Goal: Information Seeking & Learning: Check status

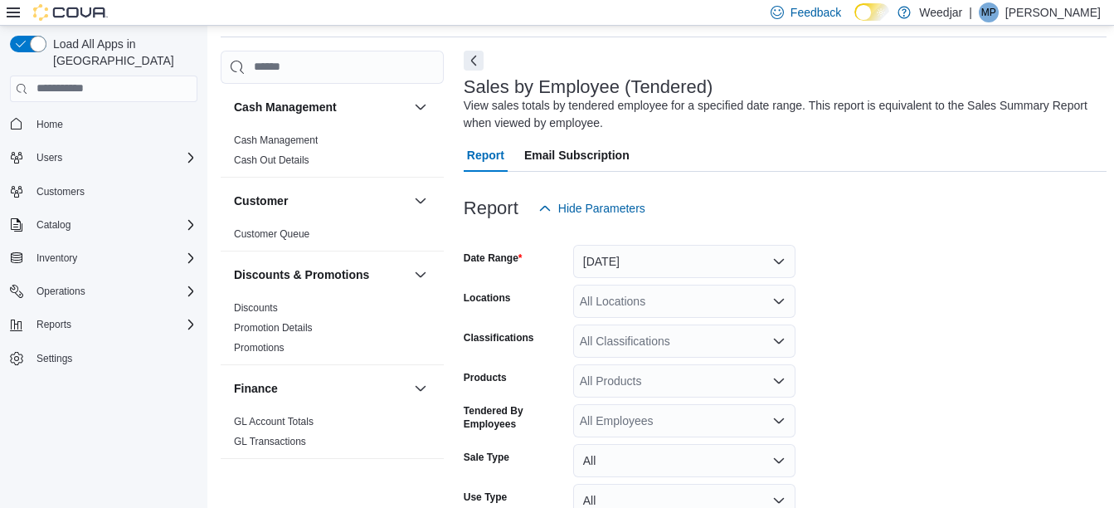
scroll to position [470, 0]
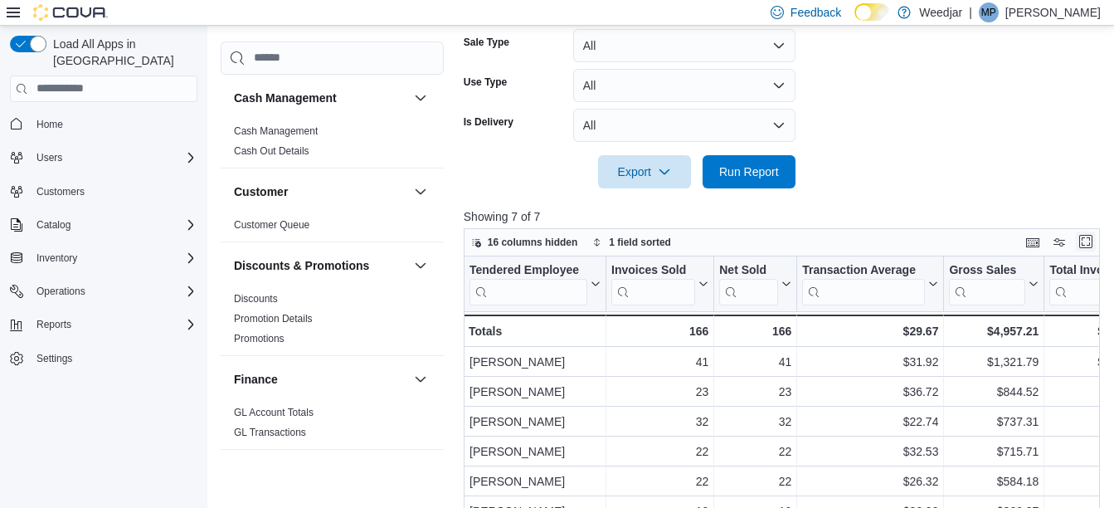
click at [1088, 234] on button "Enter fullscreen" at bounding box center [1086, 241] width 20 height 20
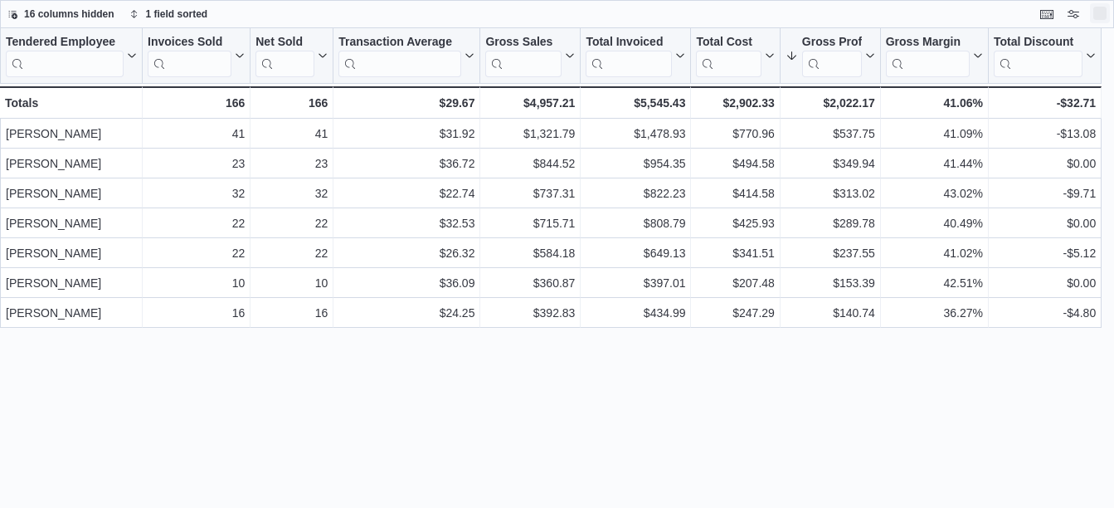
scroll to position [0, 0]
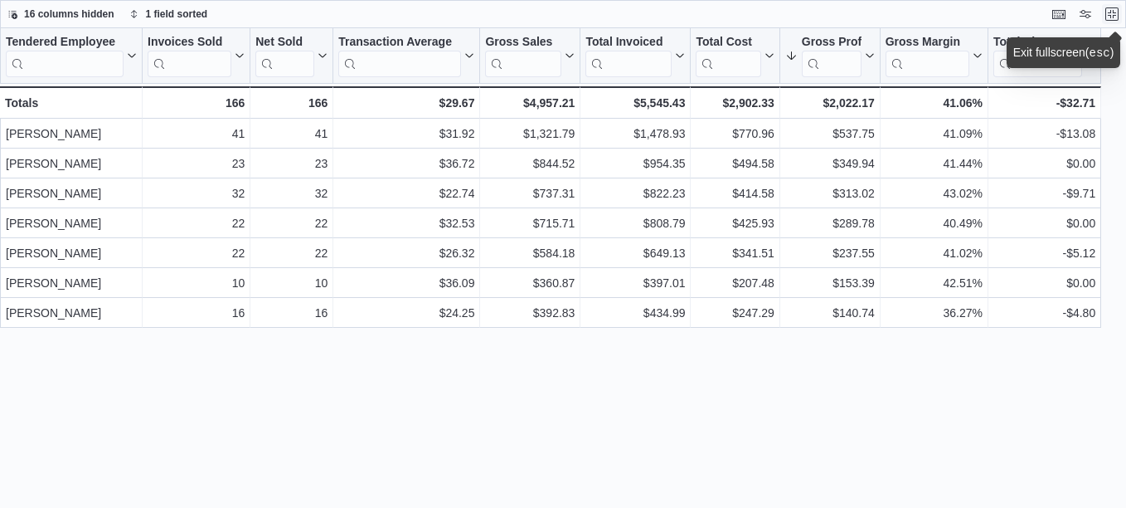
click at [1110, 10] on button "Exit fullscreen" at bounding box center [1112, 14] width 20 height 20
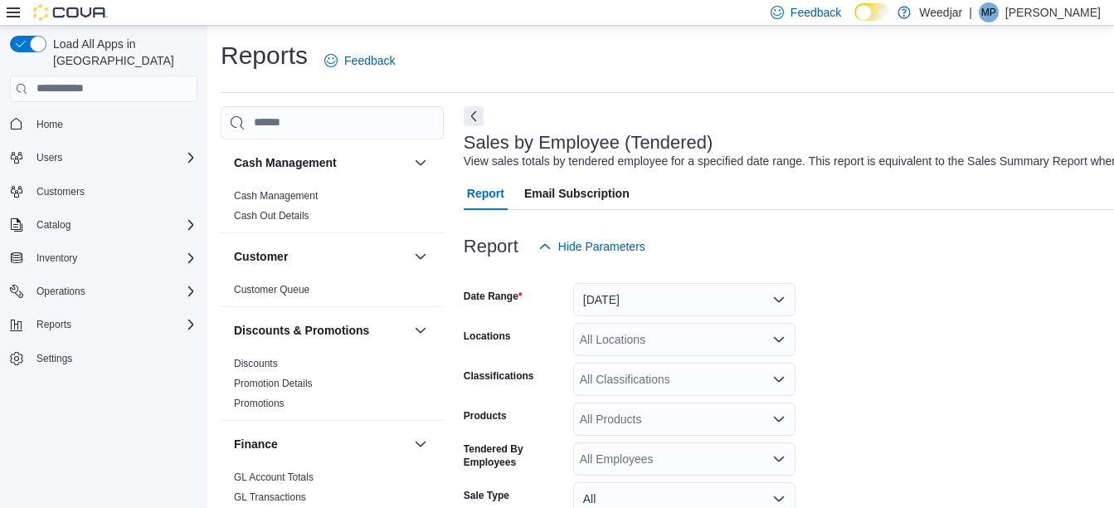
scroll to position [83, 0]
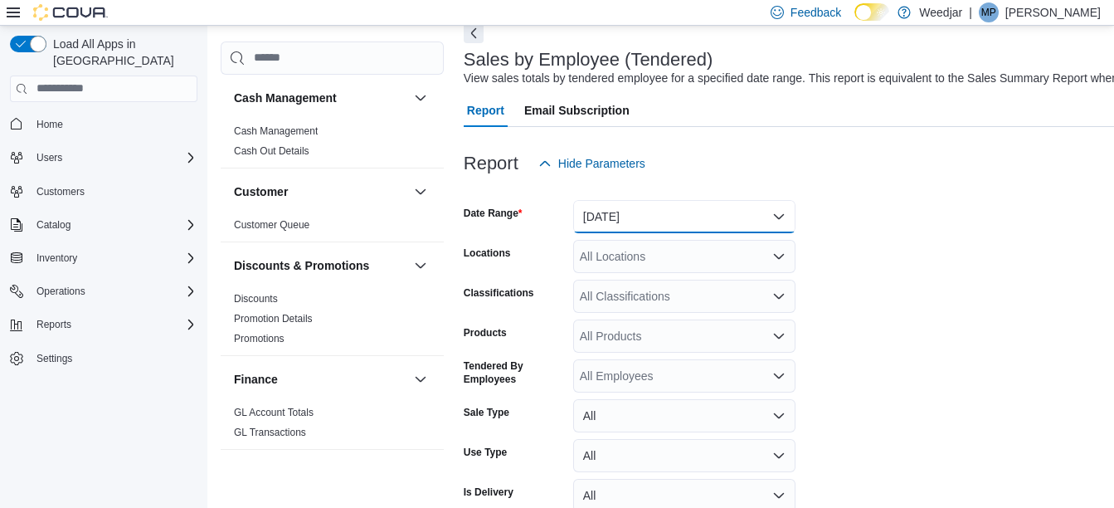
click at [648, 215] on button "[DATE]" at bounding box center [684, 216] width 222 height 33
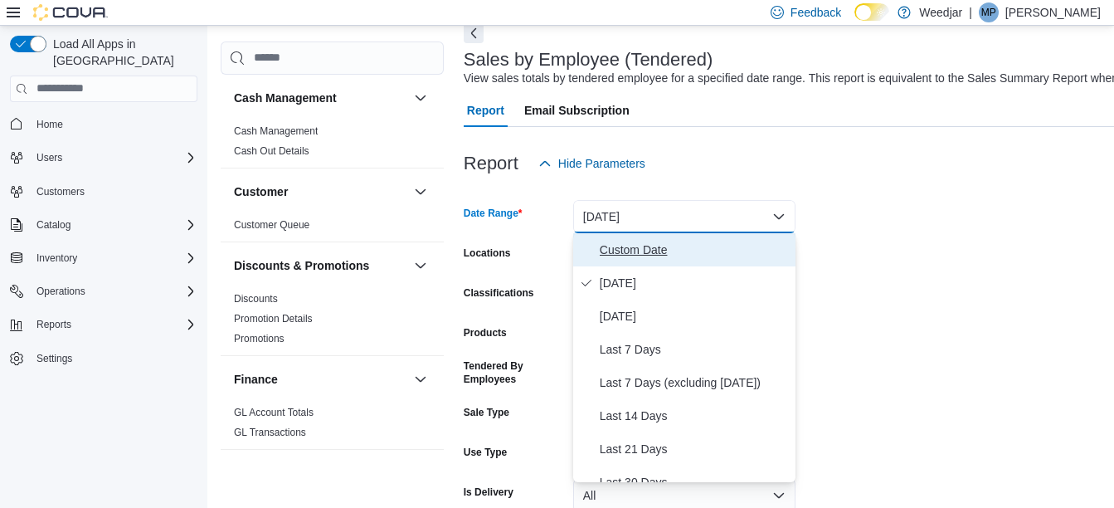
click at [637, 247] on span "Custom Date" at bounding box center [694, 250] width 189 height 20
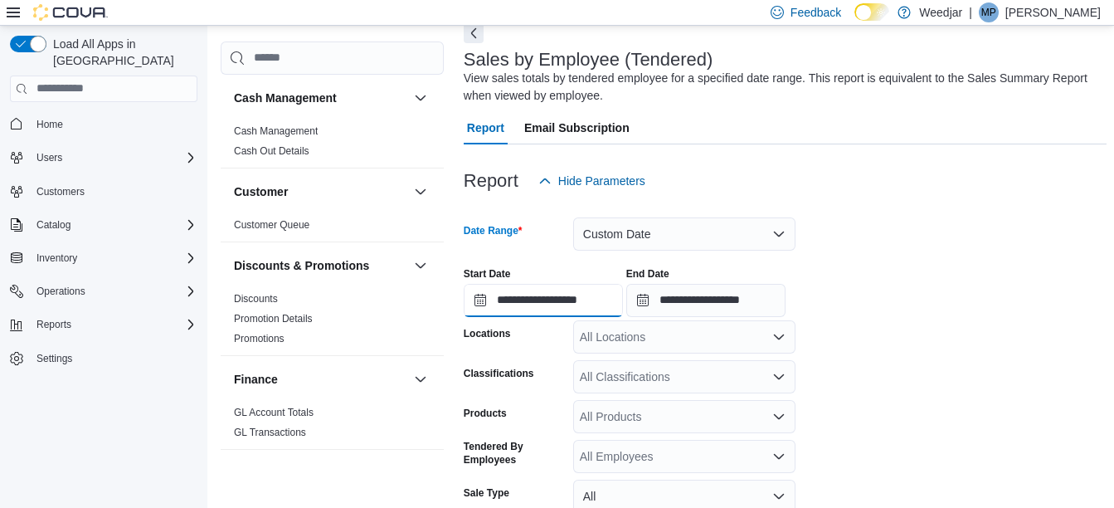
click at [484, 300] on input "**********" at bounding box center [543, 300] width 159 height 33
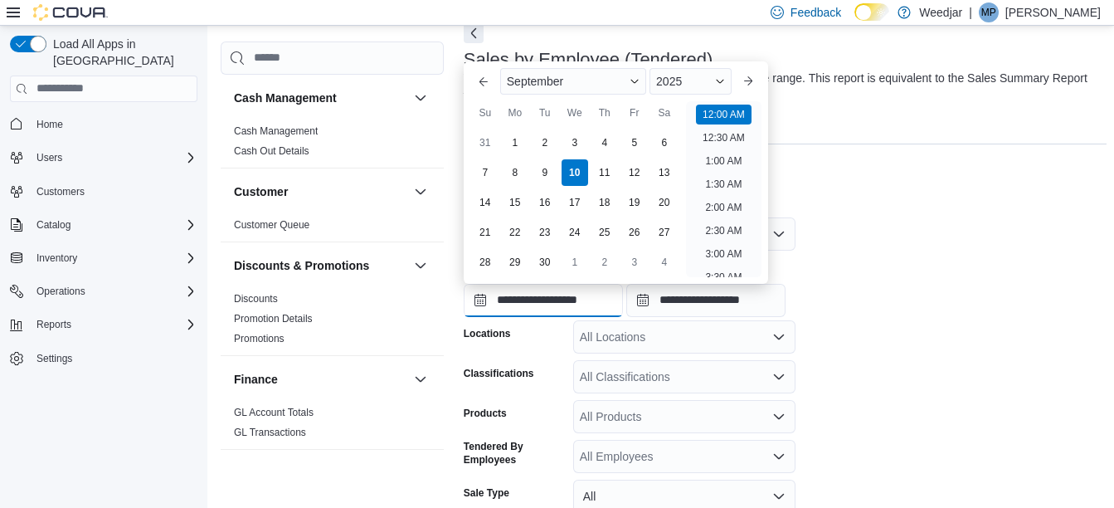
scroll to position [51, 0]
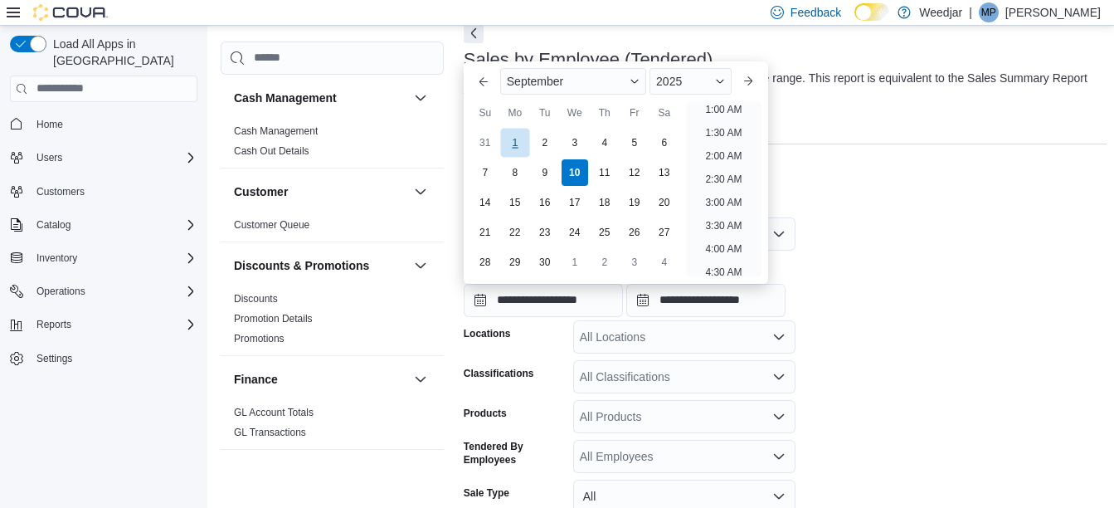
click at [508, 144] on div "1" at bounding box center [514, 142] width 29 height 29
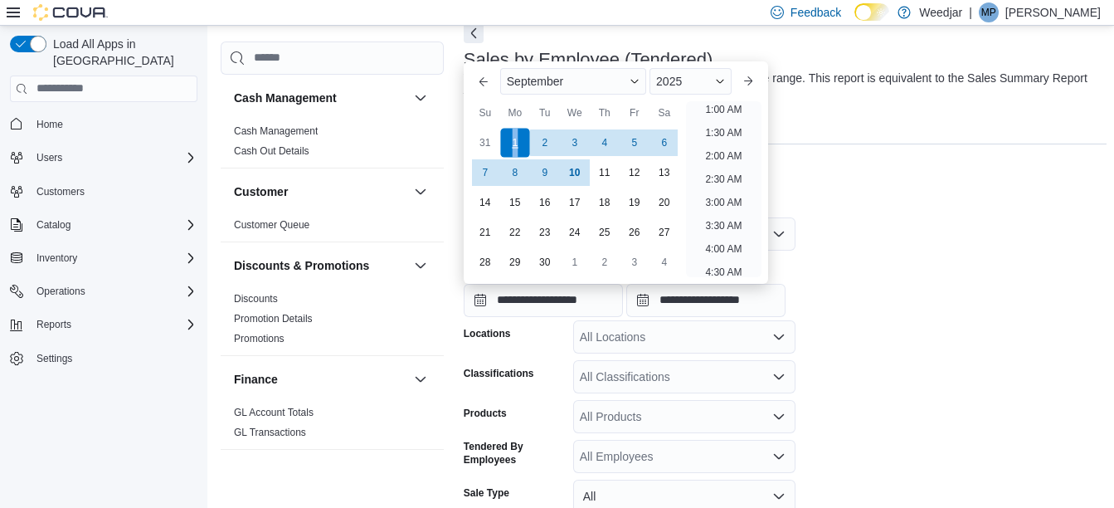
scroll to position [3, 0]
drag, startPoint x: 508, startPoint y: 144, endPoint x: 492, endPoint y: 142, distance: 16.0
click at [492, 142] on div "31" at bounding box center [484, 142] width 29 height 29
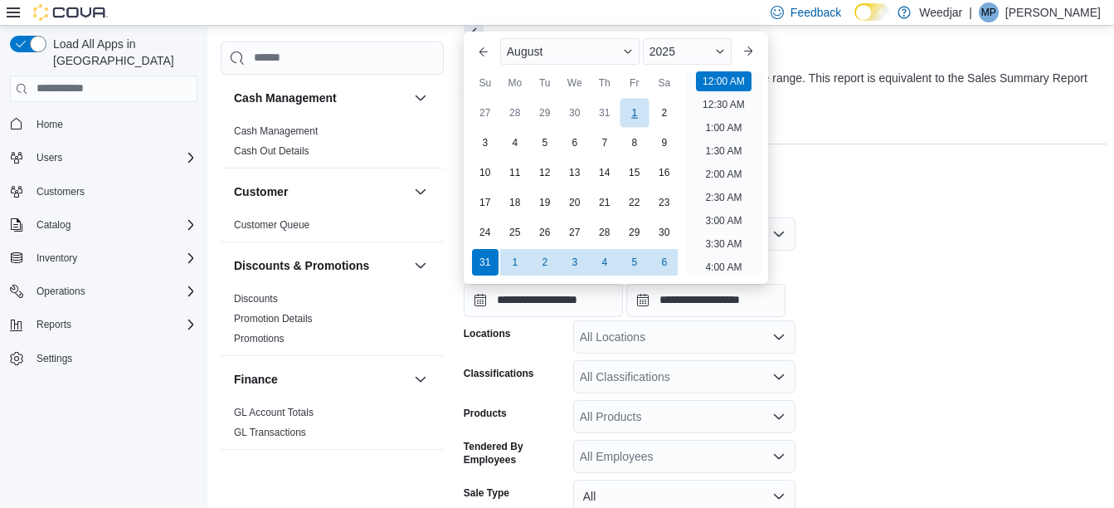
click at [639, 111] on div "1" at bounding box center [634, 112] width 29 height 29
type input "**********"
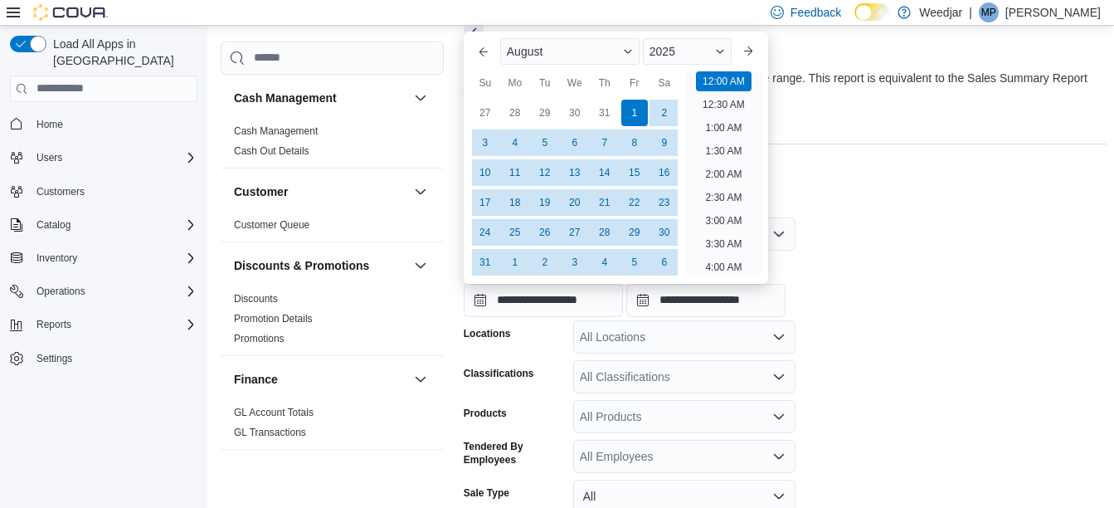
click at [835, 168] on div "Report Hide Parameters" at bounding box center [785, 180] width 643 height 33
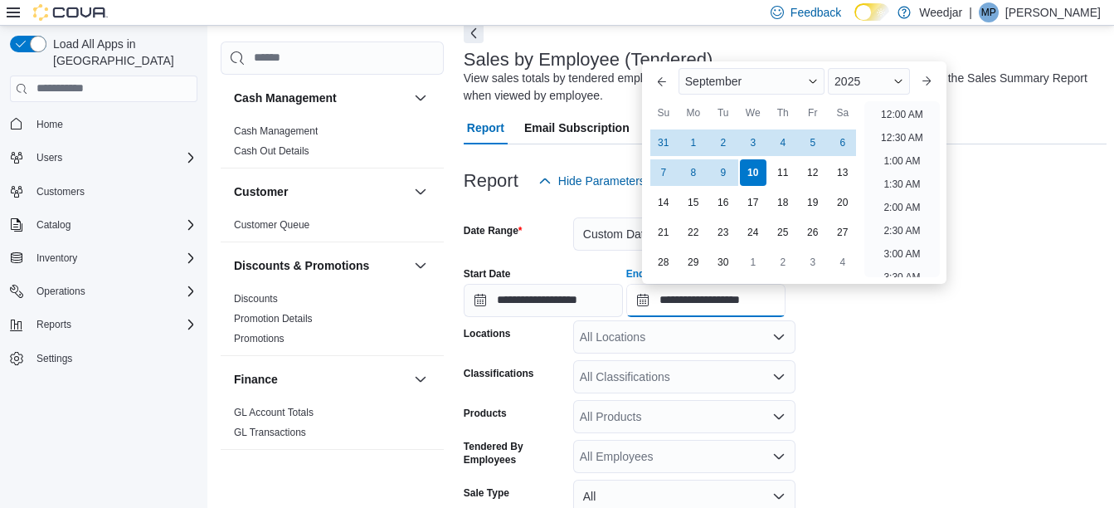
click at [655, 299] on input "**********" at bounding box center [705, 300] width 159 height 33
click at [659, 147] on div "31" at bounding box center [663, 142] width 29 height 29
type input "**********"
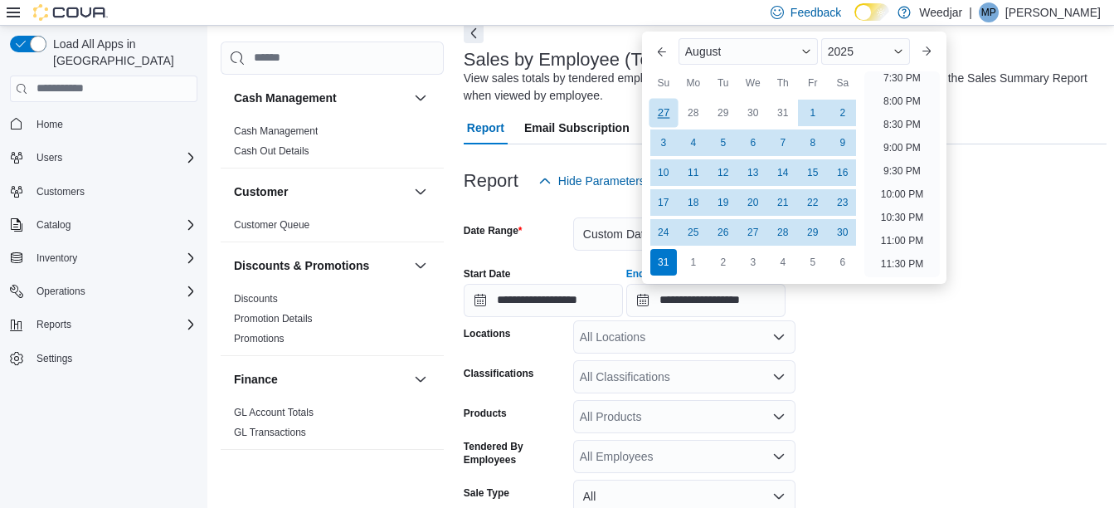
scroll to position [912, 0]
click at [905, 353] on form "**********" at bounding box center [785, 417] width 643 height 441
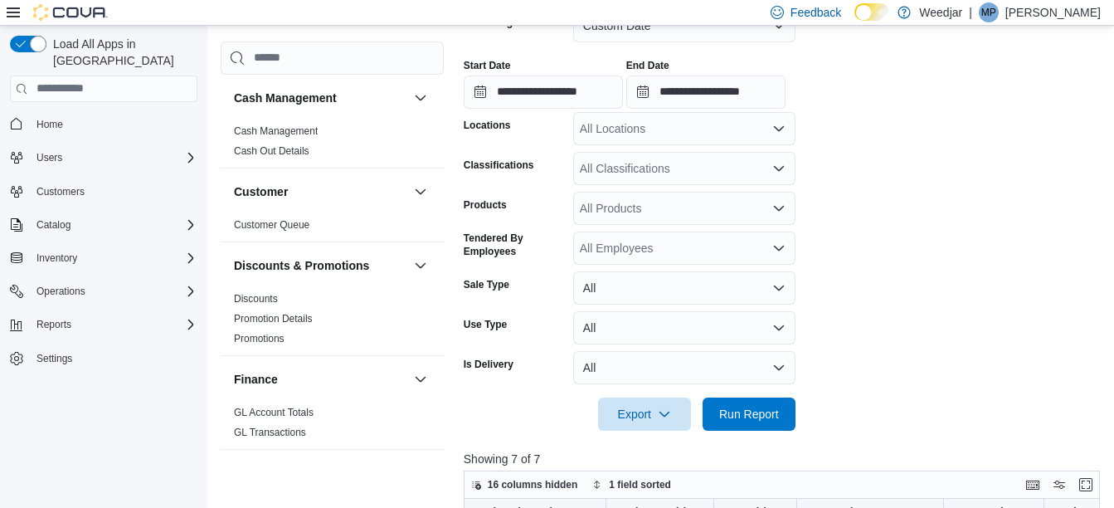
scroll to position [332, 0]
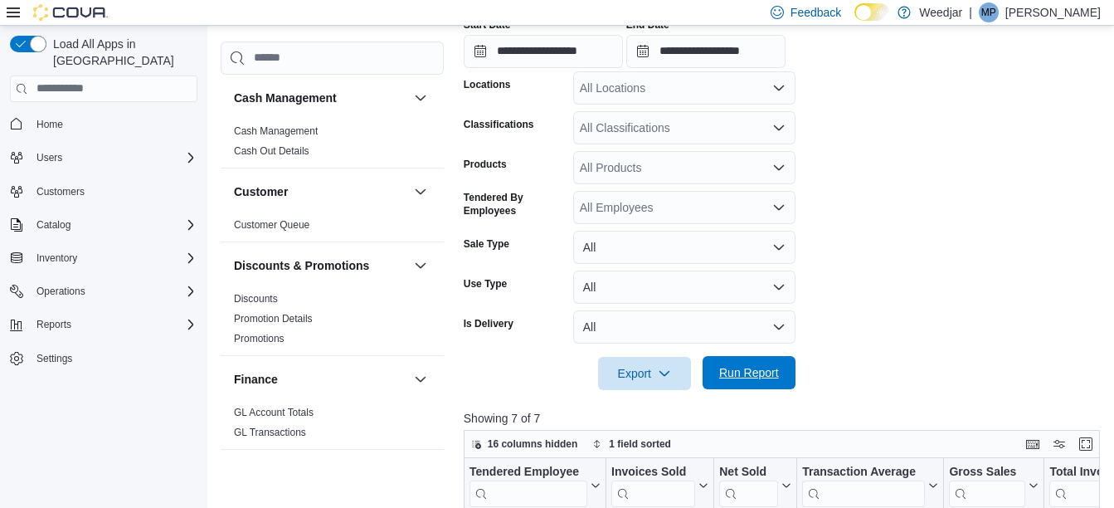
click at [783, 364] on span "Run Report" at bounding box center [749, 372] width 73 height 33
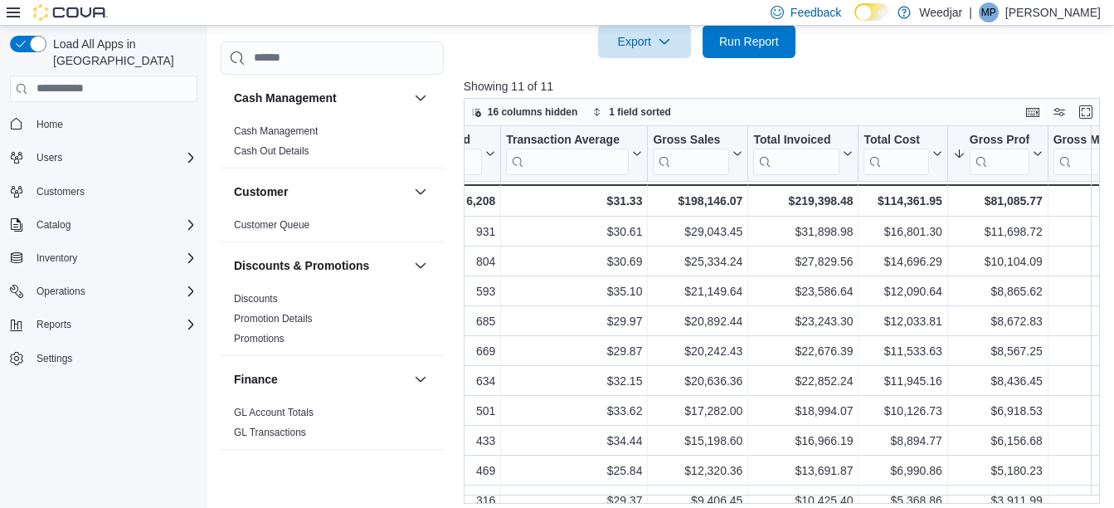
scroll to position [0, 411]
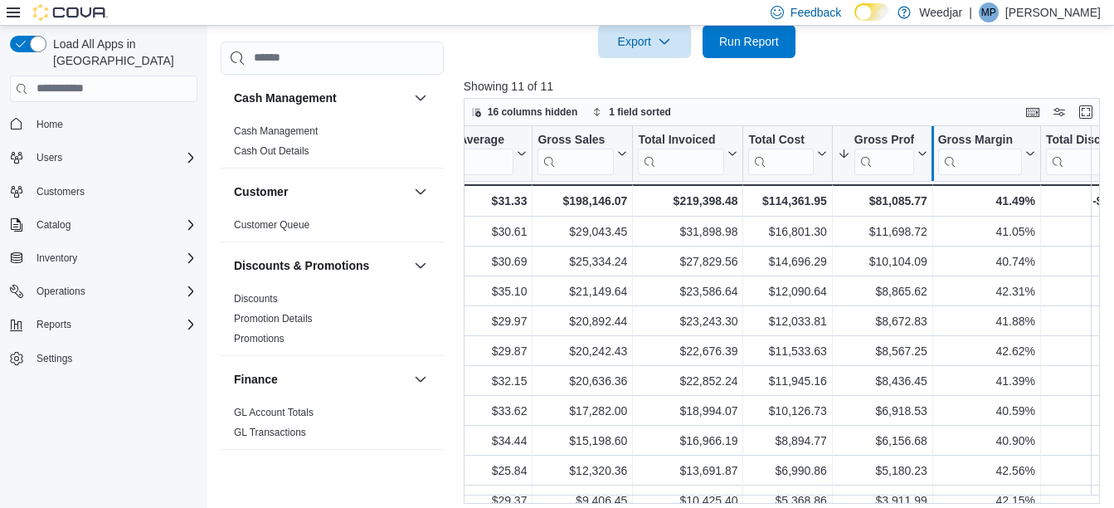
click at [926, 149] on div at bounding box center [932, 153] width 13 height 55
click at [922, 158] on icon at bounding box center [920, 153] width 13 height 10
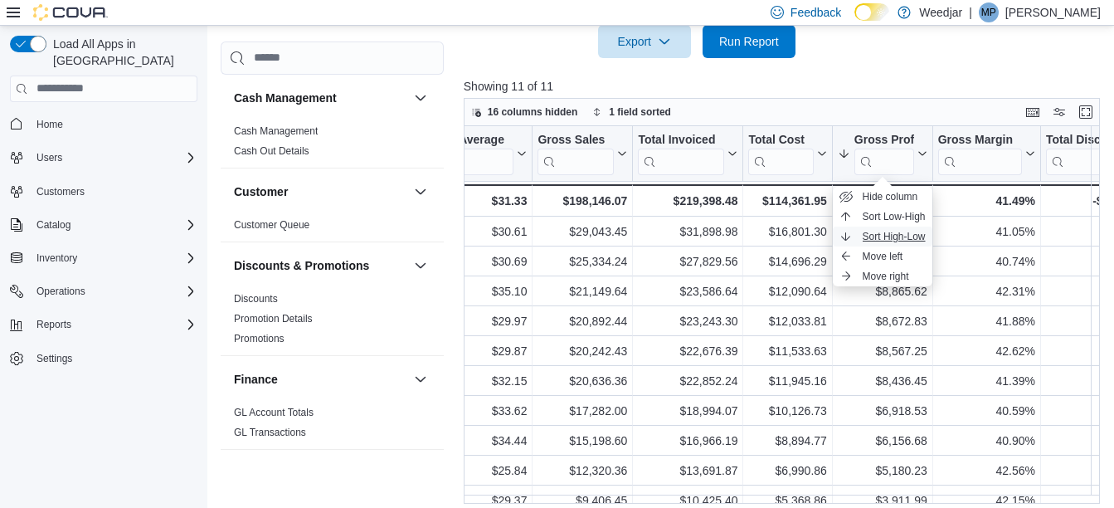
click at [909, 235] on span "Sort High-Low" at bounding box center [894, 236] width 63 height 13
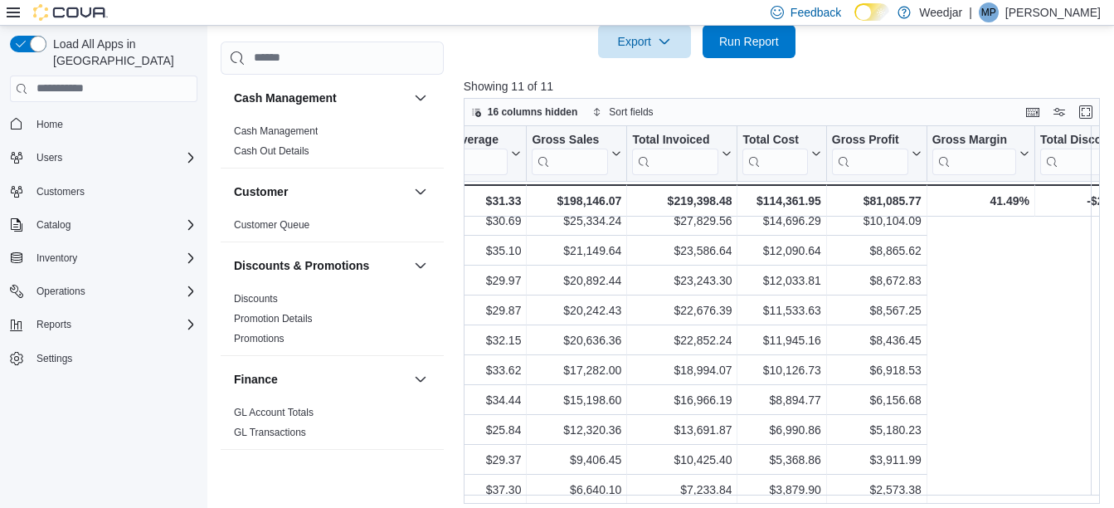
scroll to position [49, 0]
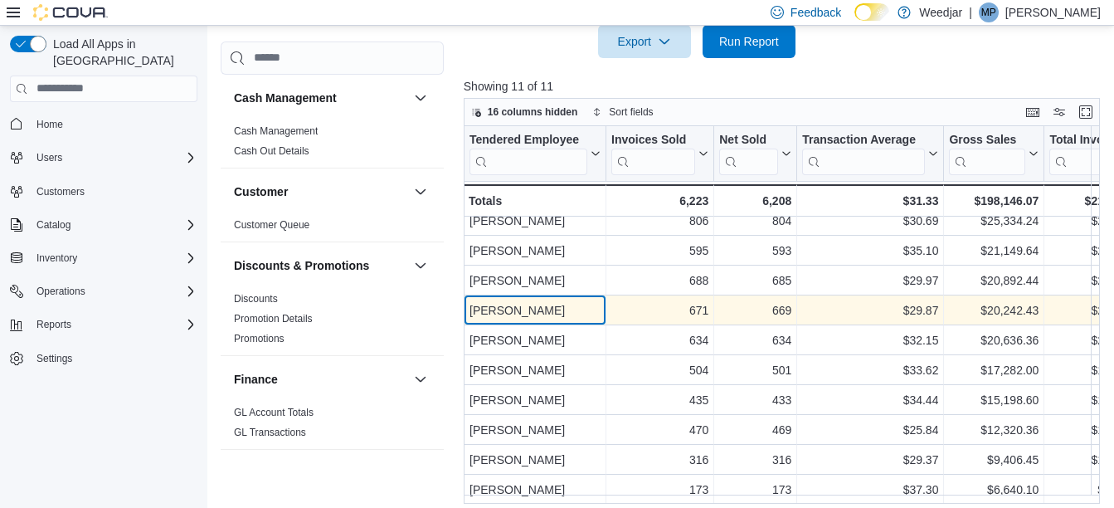
click at [542, 300] on div "[PERSON_NAME]" at bounding box center [534, 310] width 131 height 20
click at [1072, 300] on div "$22,676.39" at bounding box center [1099, 310] width 100 height 20
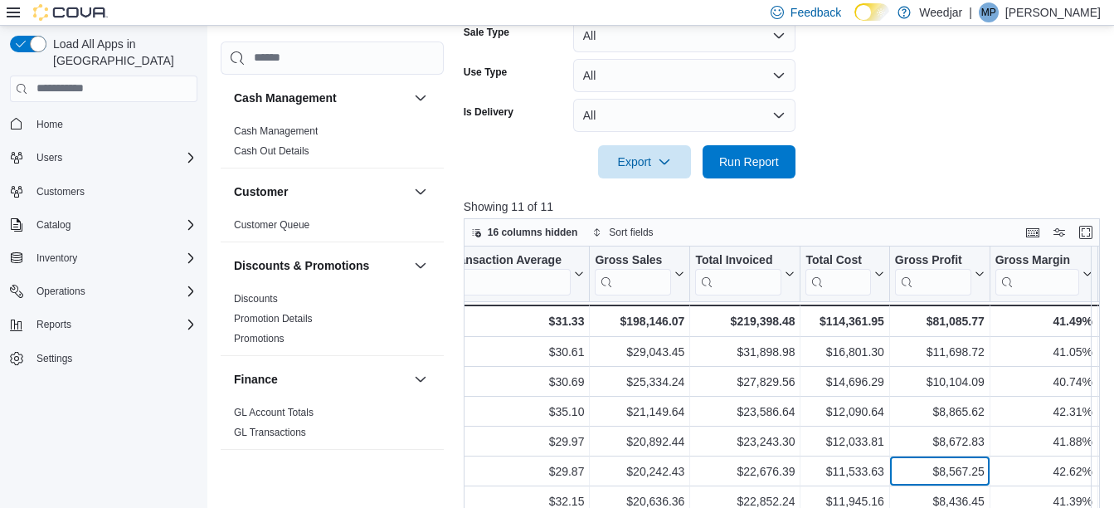
scroll to position [415, 0]
